Goal: Task Accomplishment & Management: Manage account settings

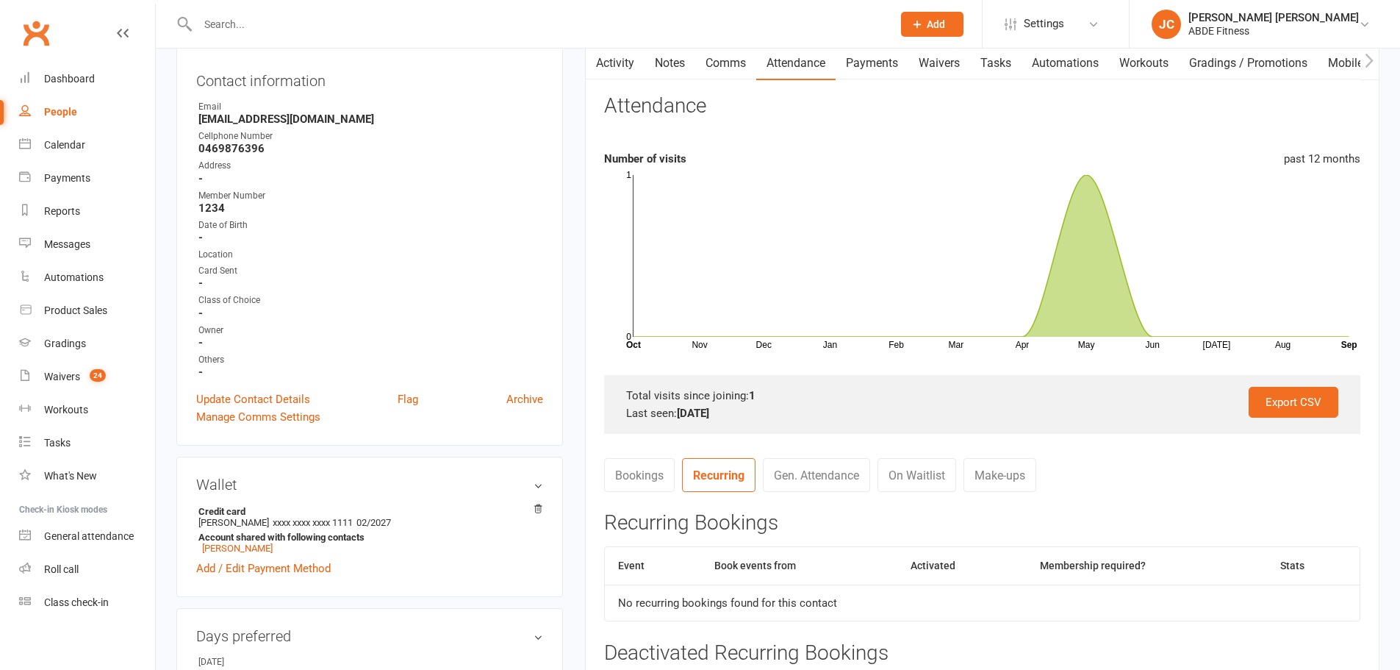
scroll to position [154, 0]
click at [1280, 21] on div "Jia [PERSON_NAME] [PERSON_NAME]" at bounding box center [1274, 17] width 171 height 13
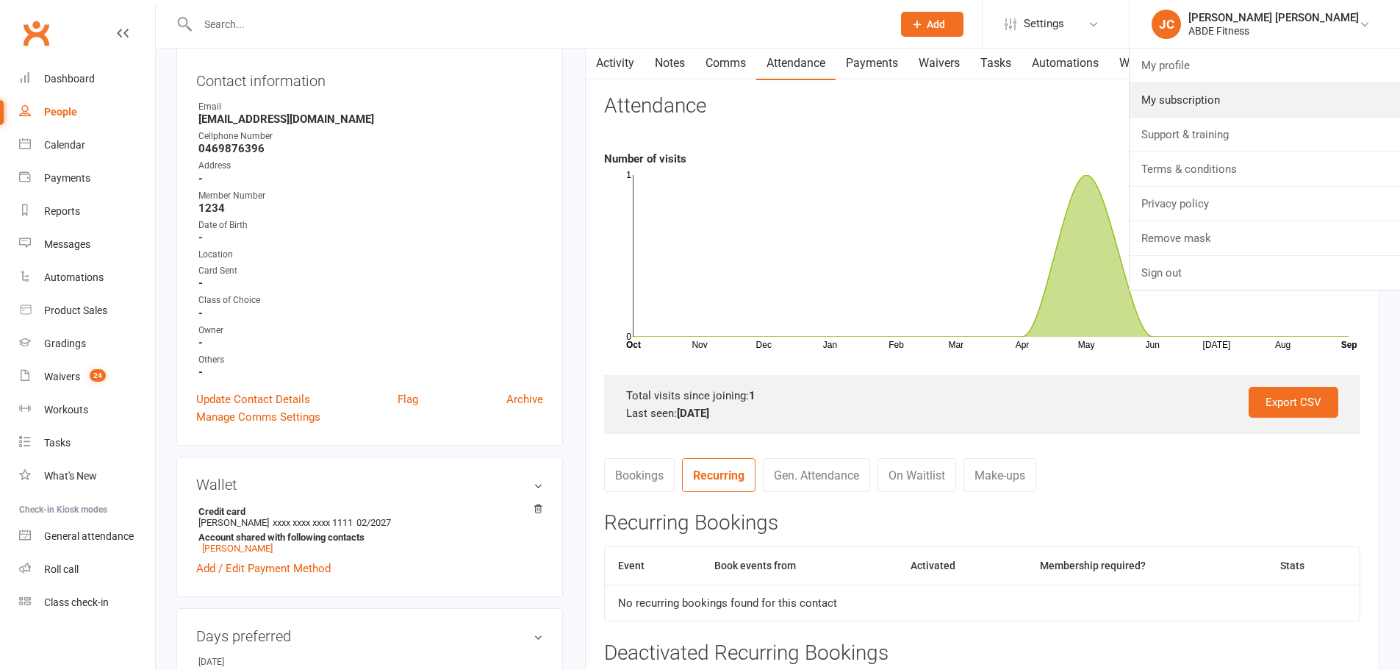
click at [1243, 98] on link "My subscription" at bounding box center [1265, 100] width 271 height 34
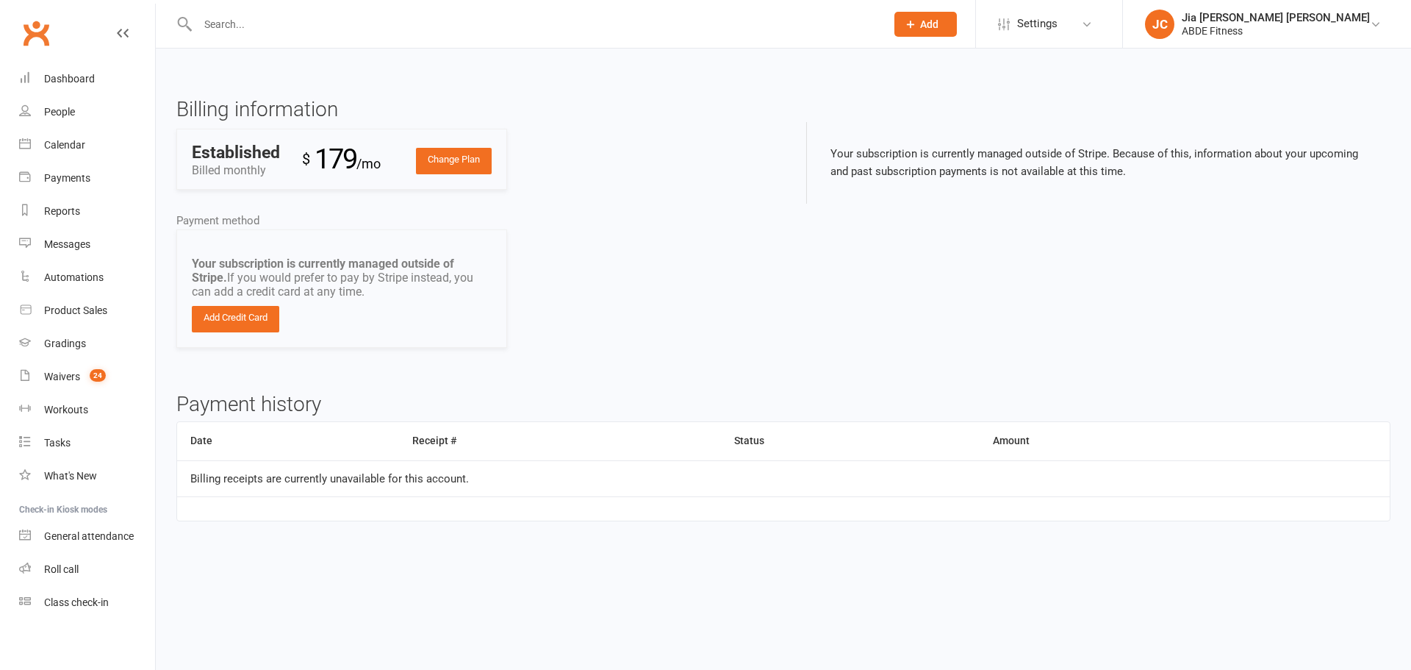
click at [1288, 36] on div "ABDE Fitness" at bounding box center [1276, 30] width 188 height 13
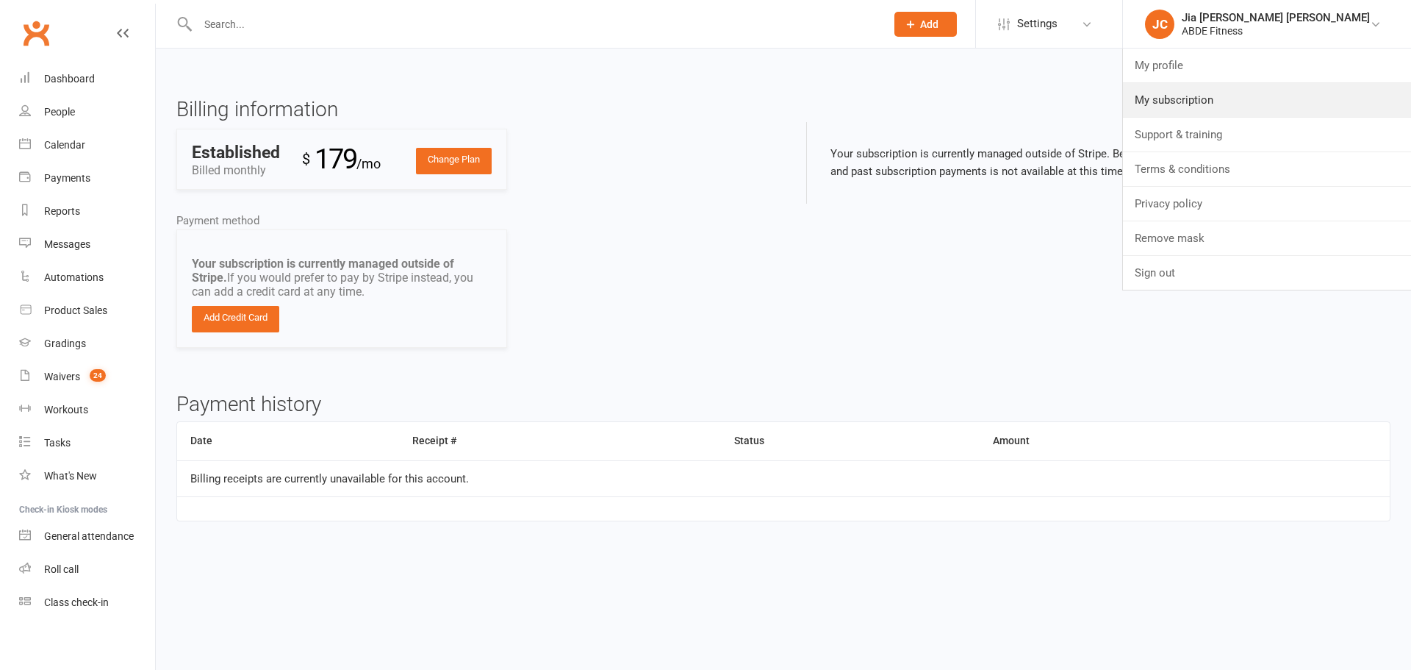
click at [1267, 95] on link "My subscription" at bounding box center [1267, 100] width 288 height 34
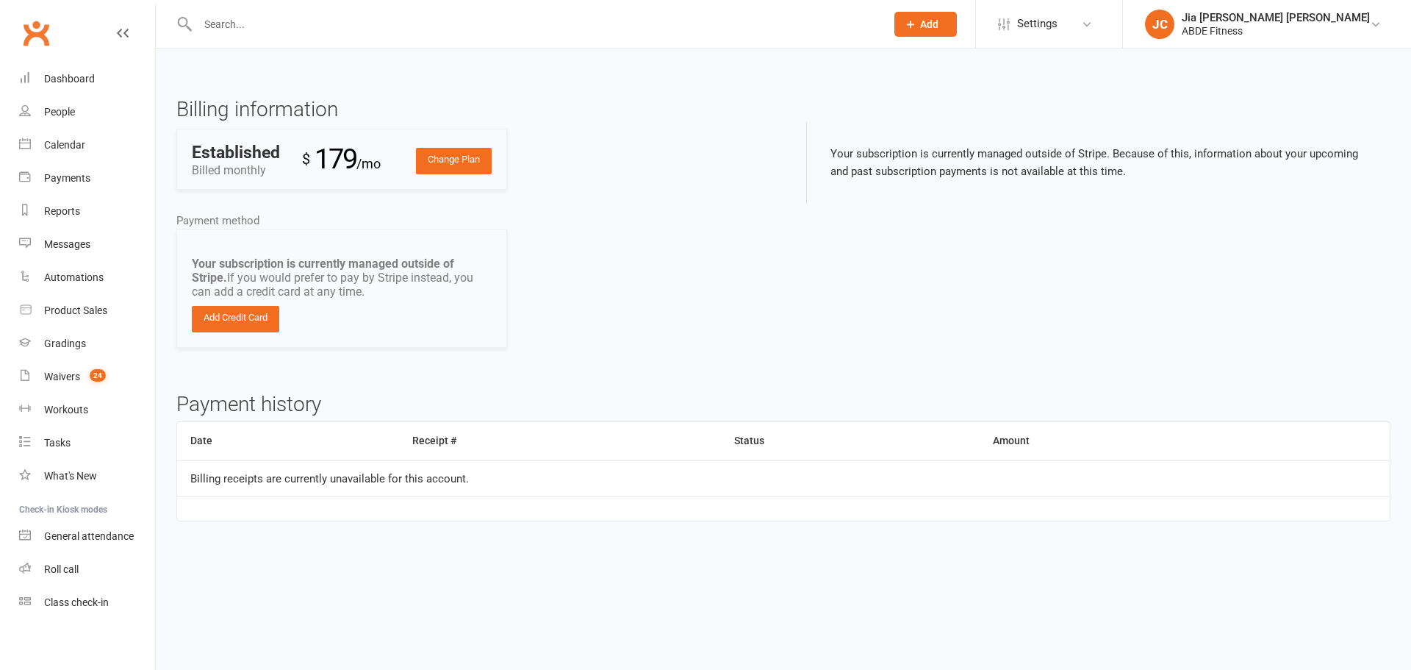
click at [477, 158] on link "Change Plan" at bounding box center [454, 161] width 76 height 26
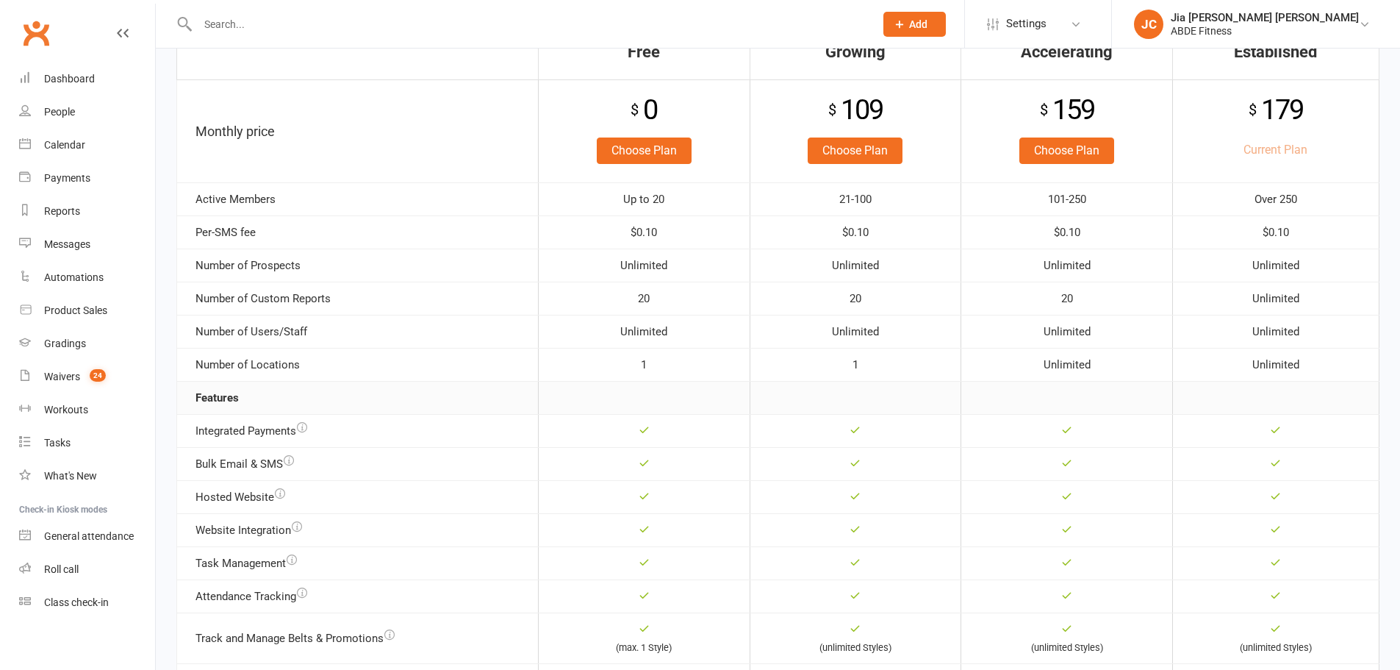
scroll to position [107, 0]
